Goal: Transaction & Acquisition: Book appointment/travel/reservation

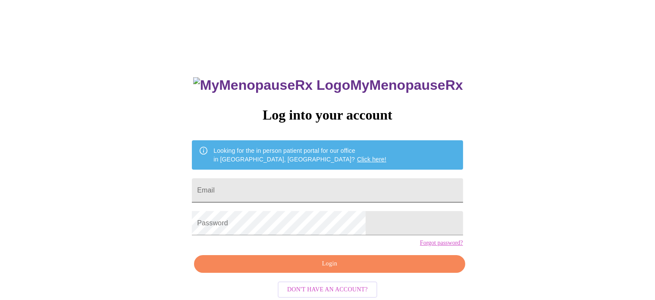
click at [331, 190] on input "Email" at bounding box center [327, 190] width 271 height 24
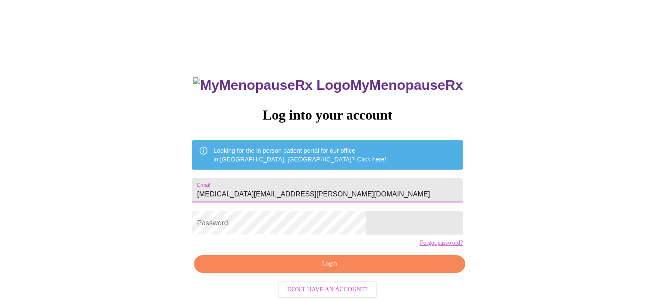
type input "alexia.ellett@gmail.com"
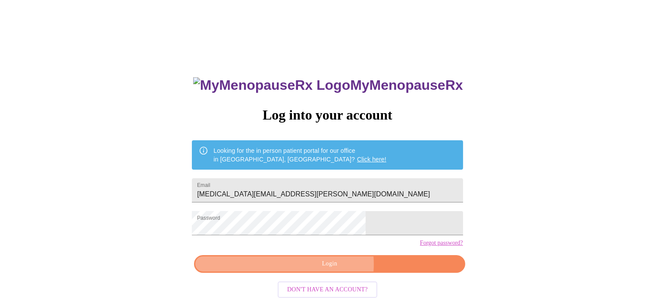
click at [333, 269] on span "Login" at bounding box center [329, 263] width 251 height 11
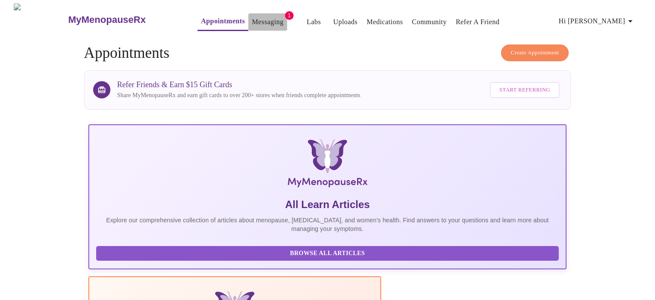
click at [260, 19] on link "Messaging" at bounding box center [267, 22] width 31 height 12
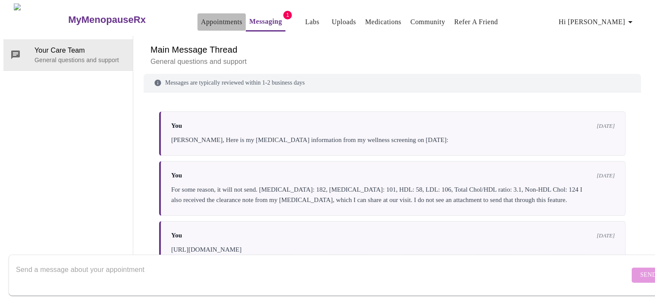
click at [217, 16] on link "Appointments" at bounding box center [221, 22] width 41 height 12
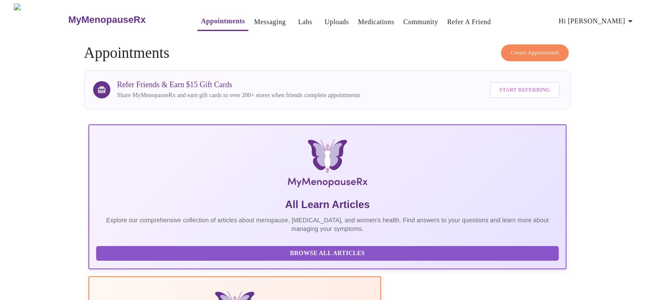
click at [522, 52] on span "Create Appointment" at bounding box center [535, 53] width 48 height 10
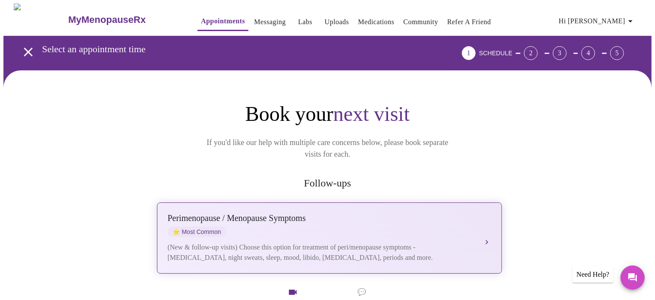
click at [392, 213] on div "Perimenopause / Menopause Symptoms" at bounding box center [321, 218] width 306 height 10
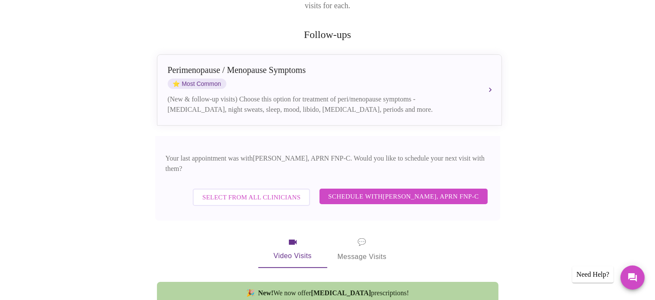
scroll to position [147, 0]
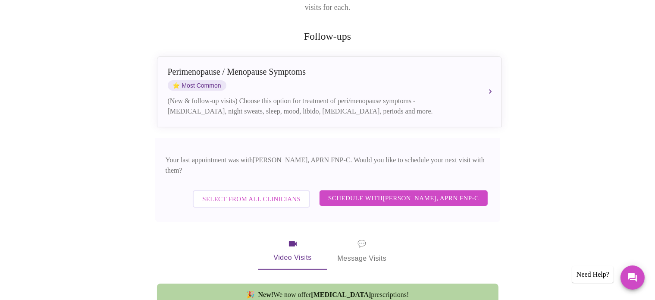
click at [424, 192] on span "Schedule with Kelly Perisin, APRN FNP-C" at bounding box center [403, 197] width 151 height 11
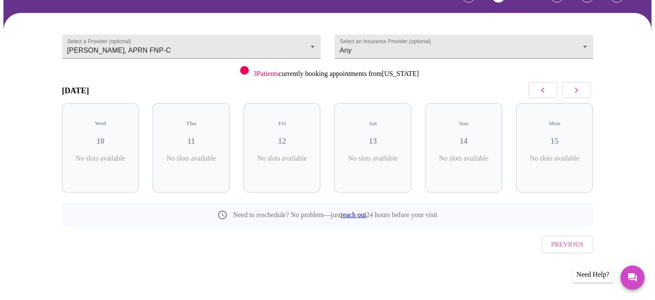
scroll to position [38, 0]
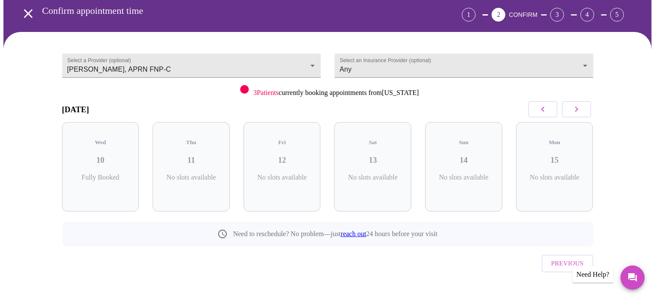
click at [572, 114] on button "button" at bounding box center [576, 109] width 29 height 16
click at [551, 156] on h3 "27" at bounding box center [554, 159] width 63 height 9
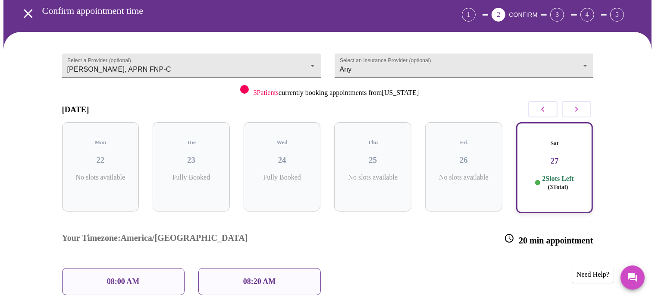
click at [153, 268] on div "08:00 AM" at bounding box center [123, 281] width 123 height 27
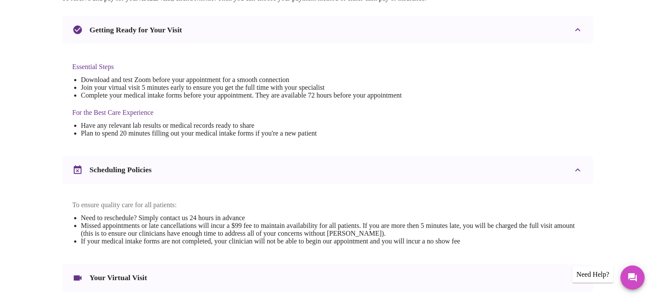
scroll to position [325, 0]
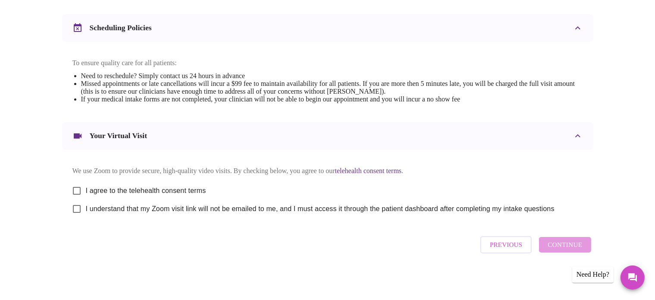
click at [78, 189] on input "I agree to the telehealth consent terms" at bounding box center [77, 191] width 18 height 18
checkbox input "true"
click at [75, 206] on input "I understand that my Zoom visit link will not be emailed to me, and I must acce…" at bounding box center [77, 209] width 18 height 18
checkbox input "true"
click at [567, 250] on span "Continue" at bounding box center [565, 244] width 35 height 11
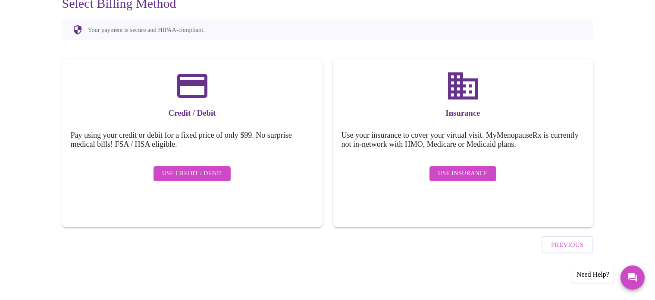
scroll to position [67, 0]
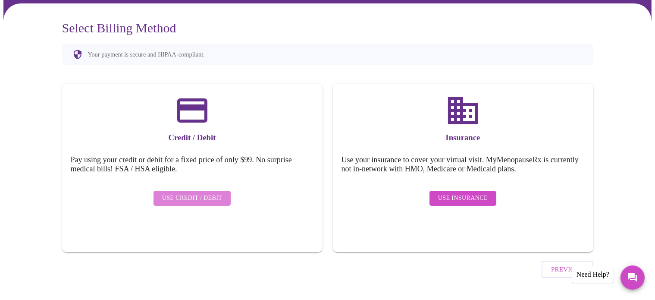
click at [198, 195] on span "Use Credit / Debit" at bounding box center [192, 198] width 60 height 11
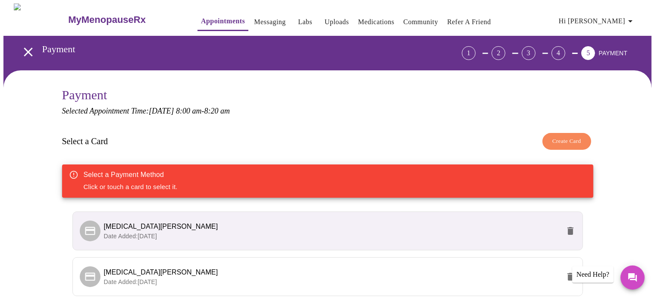
click at [545, 247] on li "Alexia Ellett Date Added: 03-03-2025" at bounding box center [327, 230] width 511 height 39
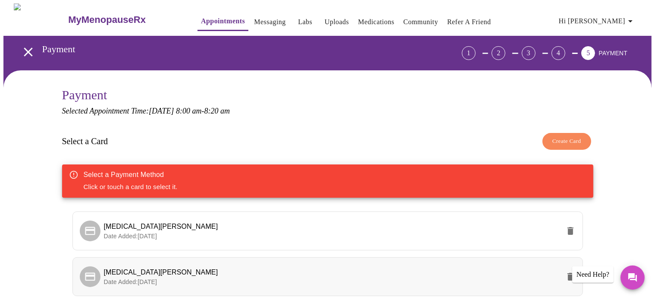
click at [493, 287] on li "Alexia Ellett Date Added: 08-24-2025" at bounding box center [327, 276] width 511 height 39
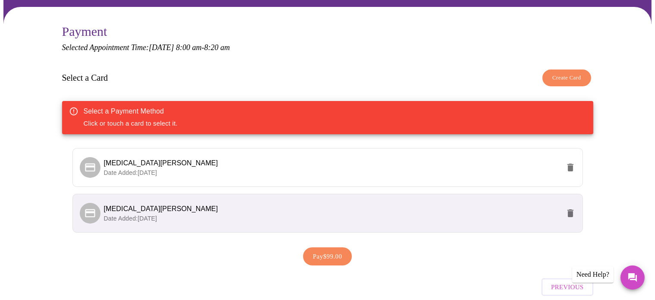
scroll to position [68, 0]
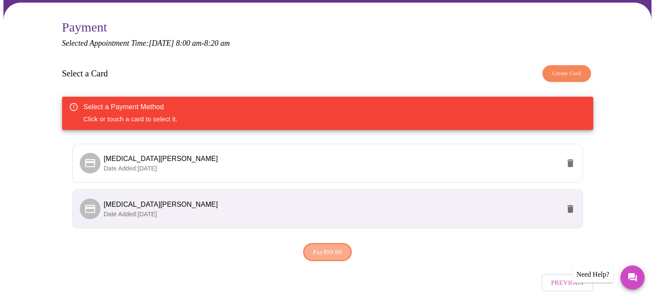
click at [342, 252] on span "Pay $99.00" at bounding box center [327, 251] width 29 height 11
